Goal: Task Accomplishment & Management: Manage account settings

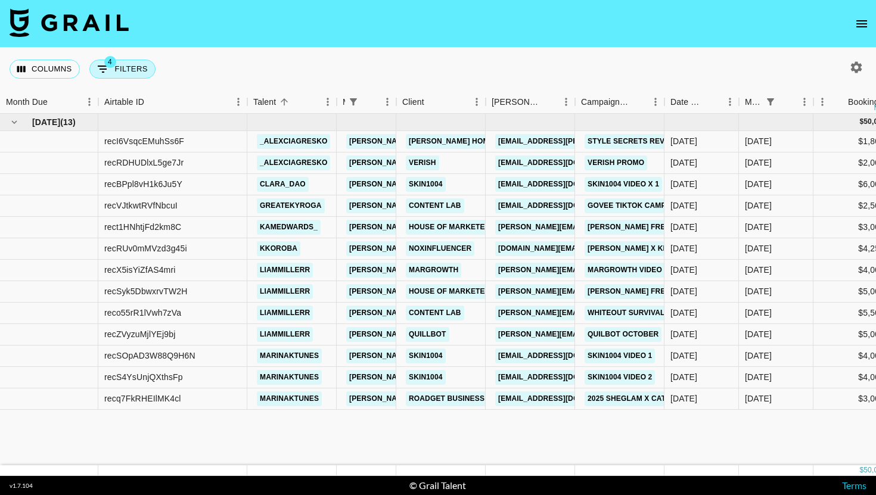
click at [128, 60] on button "4 Filters" at bounding box center [122, 69] width 66 height 19
select select "managerIds"
select select "status"
select select "not"
select select "cancelled"
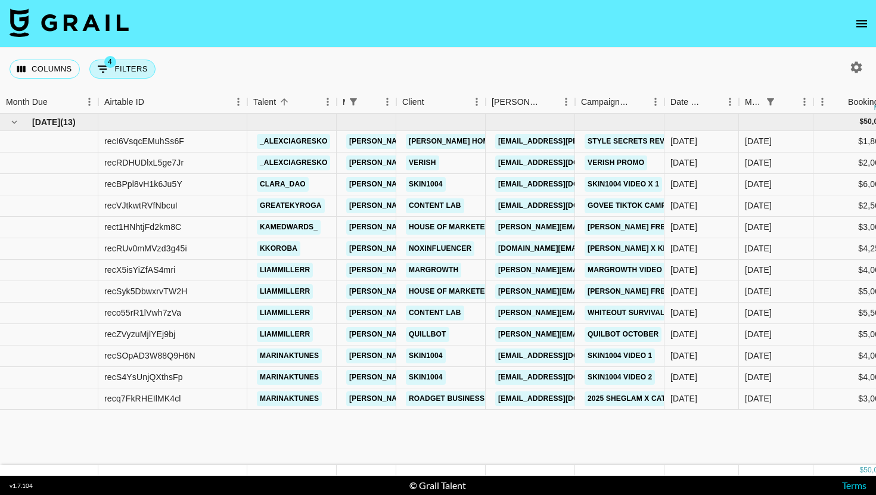
select select "status"
select select "not"
select select "declined"
select select "monthDue2"
select select "[DATE]"
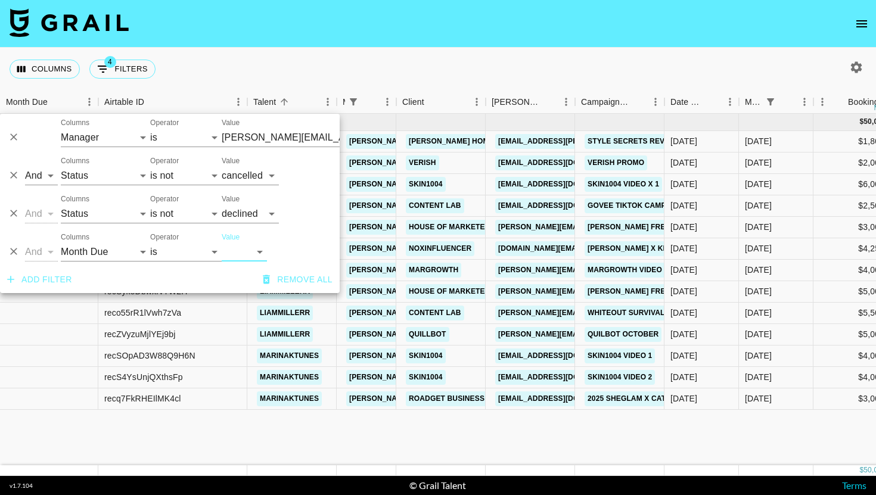
click at [320, 72] on div "Columns 4 Filters + Booking" at bounding box center [438, 69] width 876 height 43
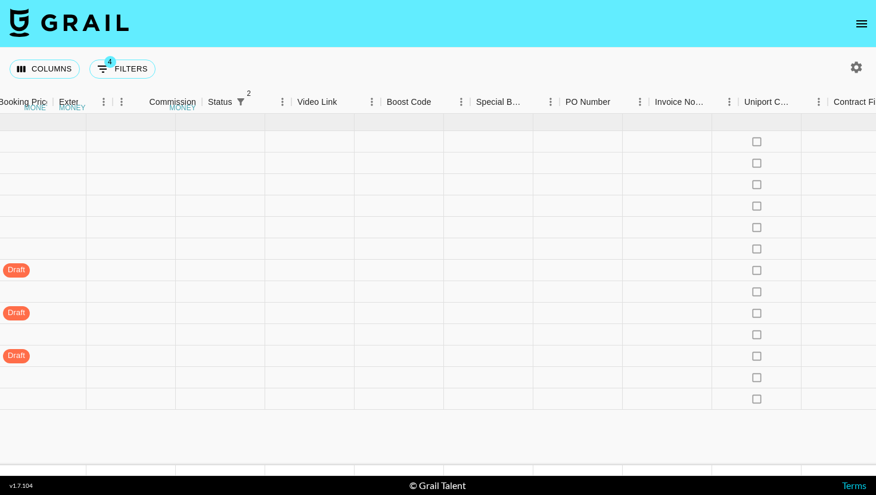
scroll to position [0, 1207]
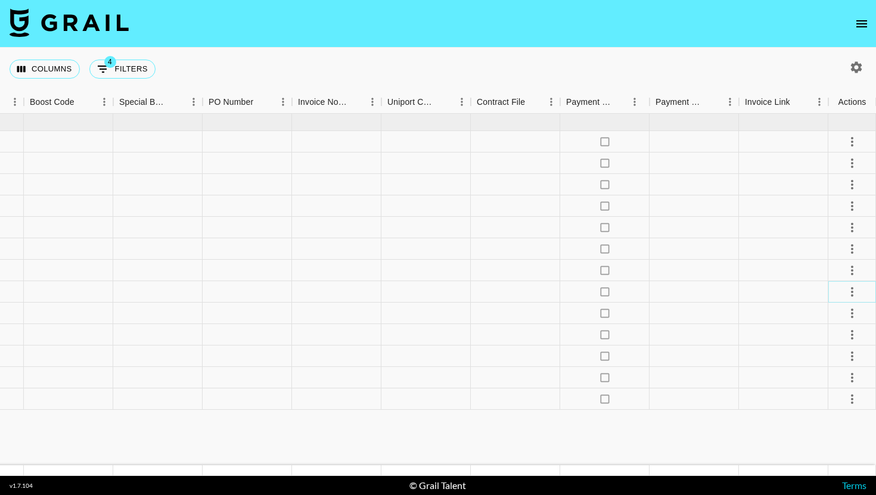
click at [855, 286] on icon "select merge strategy" at bounding box center [852, 292] width 14 height 14
click at [832, 346] on li "Decline" at bounding box center [838, 339] width 78 height 21
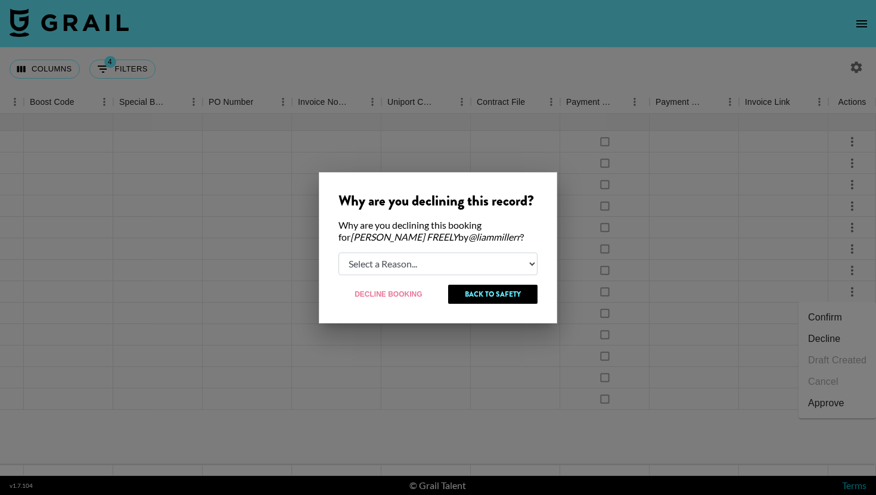
click at [476, 267] on select "Select a Reason... Relogging this deal due to a data issue The [PERSON_NAME] ca…" at bounding box center [438, 264] width 199 height 23
select select "booker_cancel"
click at [339, 253] on select "Select a Reason... Relogging this deal due to a data issue The [PERSON_NAME] ca…" at bounding box center [438, 264] width 199 height 23
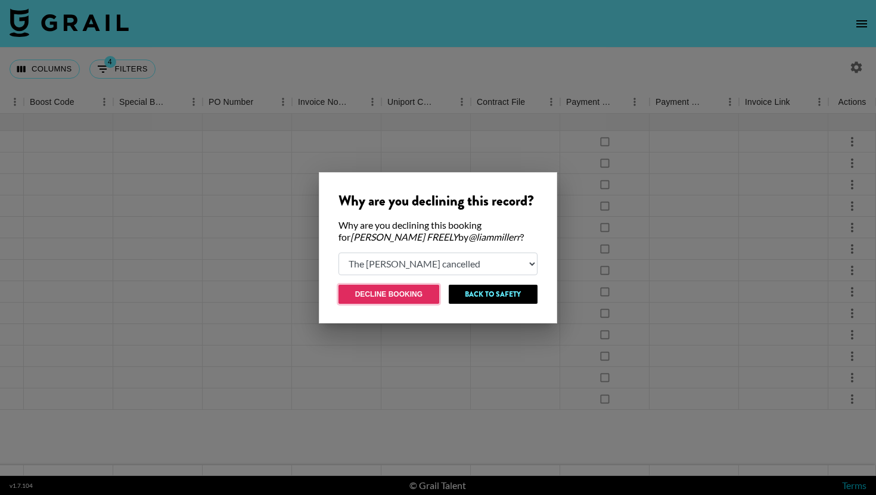
click at [405, 288] on button "Decline Booking" at bounding box center [389, 294] width 101 height 19
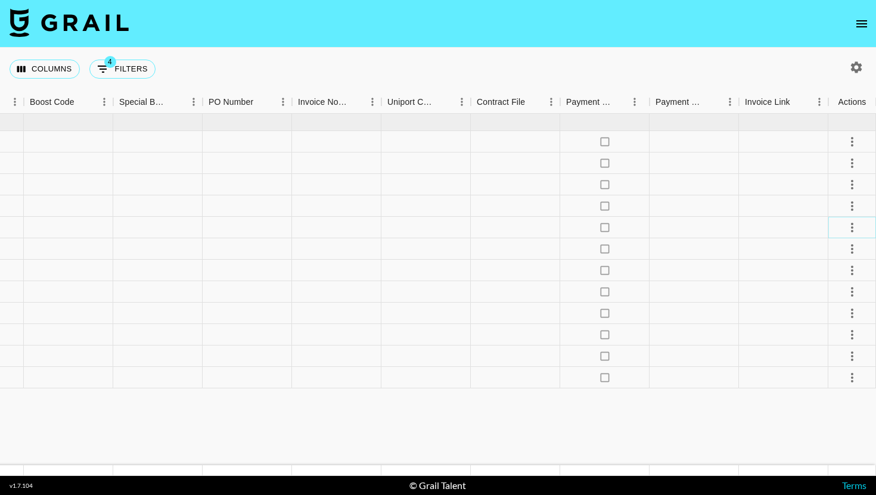
click at [854, 230] on icon "select merge strategy" at bounding box center [852, 228] width 14 height 14
click at [830, 272] on li "Decline" at bounding box center [838, 274] width 78 height 21
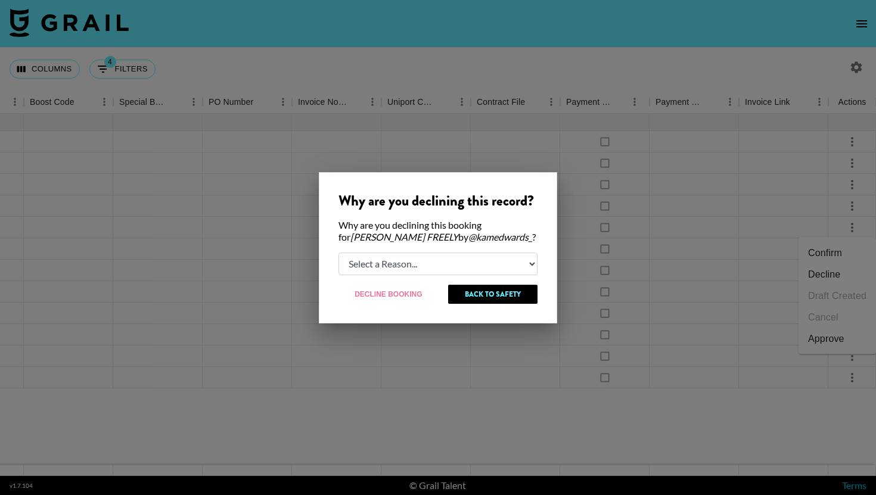
click at [424, 256] on select "Select a Reason... Relogging this deal due to a data issue The [PERSON_NAME] ca…" at bounding box center [438, 264] width 199 height 23
click at [339, 253] on select "Select a Reason... Relogging this deal due to a data issue The [PERSON_NAME] ca…" at bounding box center [438, 264] width 199 height 23
click at [405, 259] on select "Select a Reason... Relogging this deal due to a data issue The [PERSON_NAME] ca…" at bounding box center [438, 264] width 199 height 23
select select "booker_cancel"
click at [339, 253] on select "Select a Reason... Relogging this deal due to a data issue The [PERSON_NAME] ca…" at bounding box center [438, 264] width 199 height 23
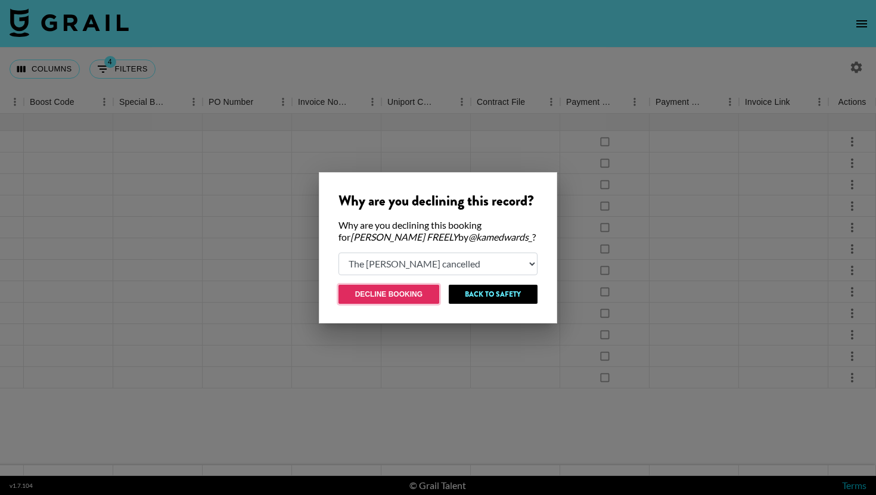
click at [385, 289] on button "Decline Booking" at bounding box center [389, 294] width 101 height 19
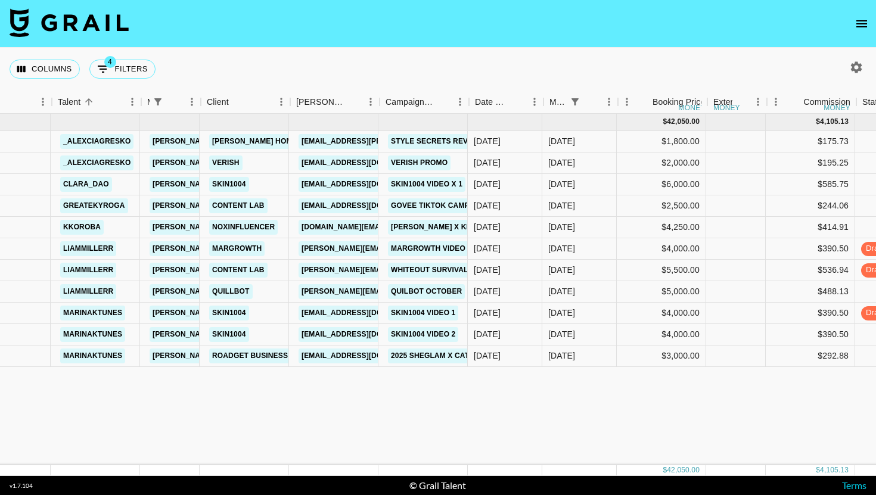
scroll to position [0, 196]
click at [655, 296] on div "$5,000.00" at bounding box center [662, 291] width 89 height 21
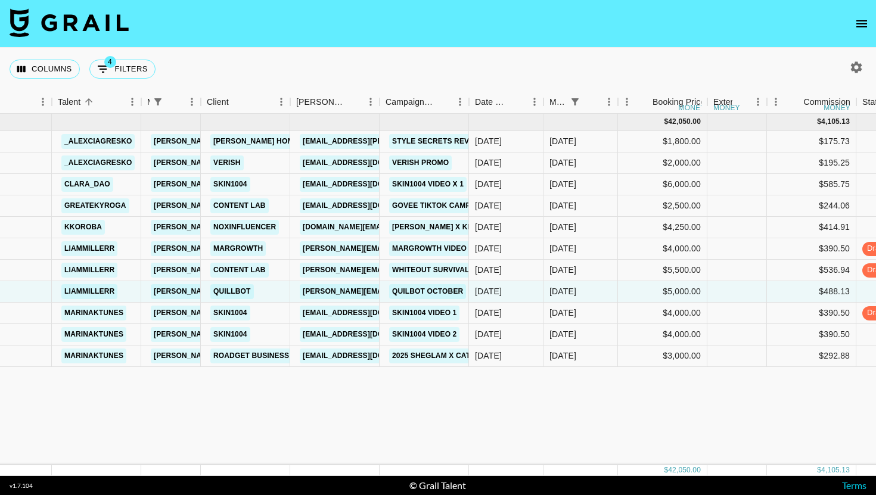
click at [599, 391] on div "[DATE] ( 11 ) $ 42,050.00 $ 4,105.13 recI6VsqcEMuhSs6F _alexciagresko [PERSON_N…" at bounding box center [846, 290] width 2084 height 352
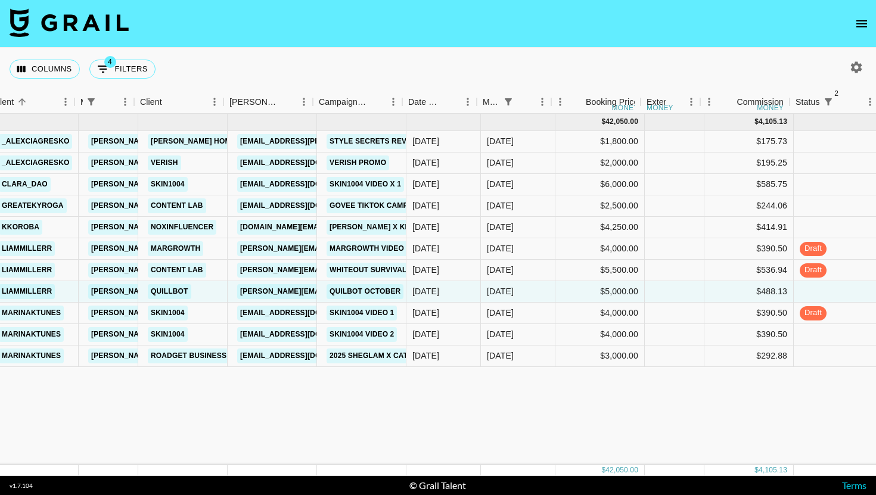
scroll to position [0, 262]
